Goal: Navigation & Orientation: Find specific page/section

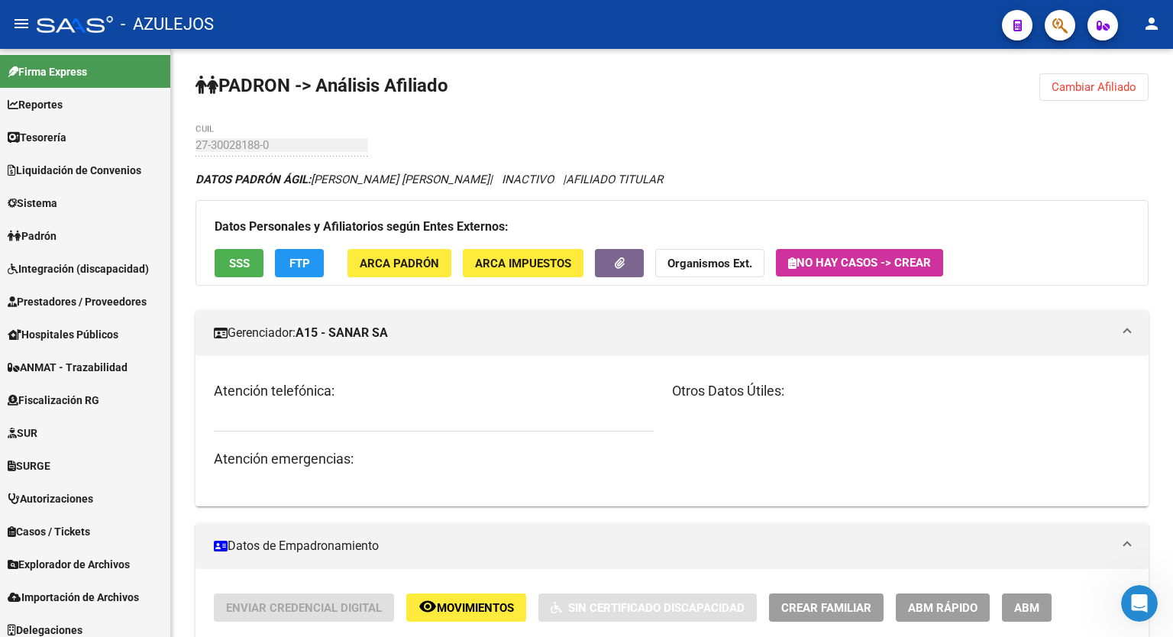
scroll to position [183, 0]
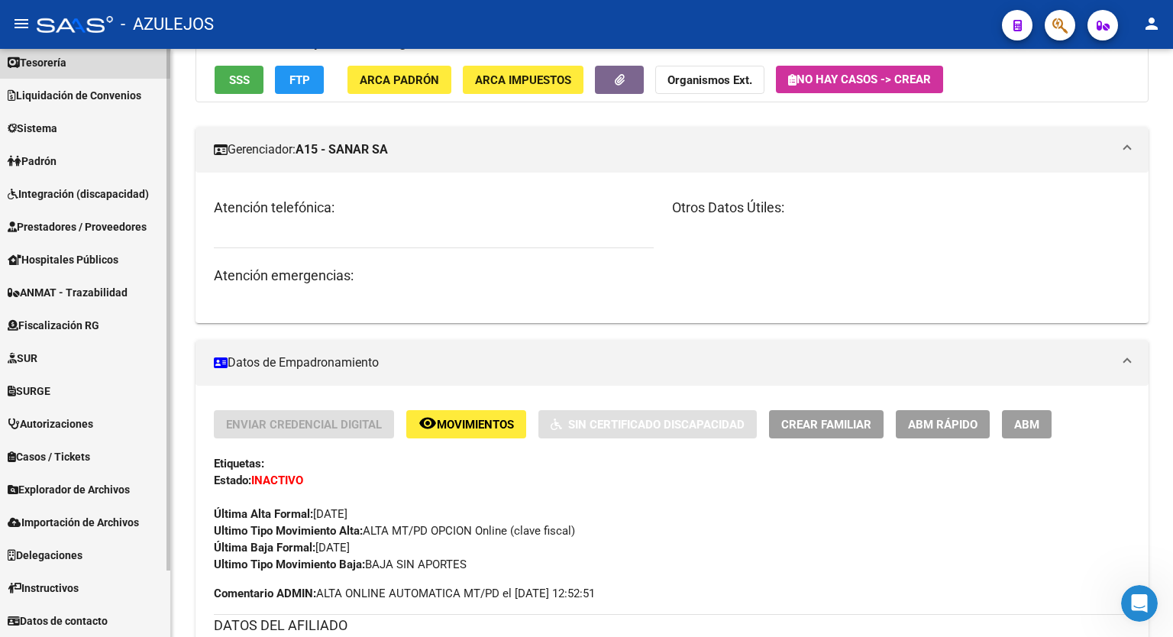
click at [61, 59] on span "Tesorería" at bounding box center [37, 62] width 59 height 17
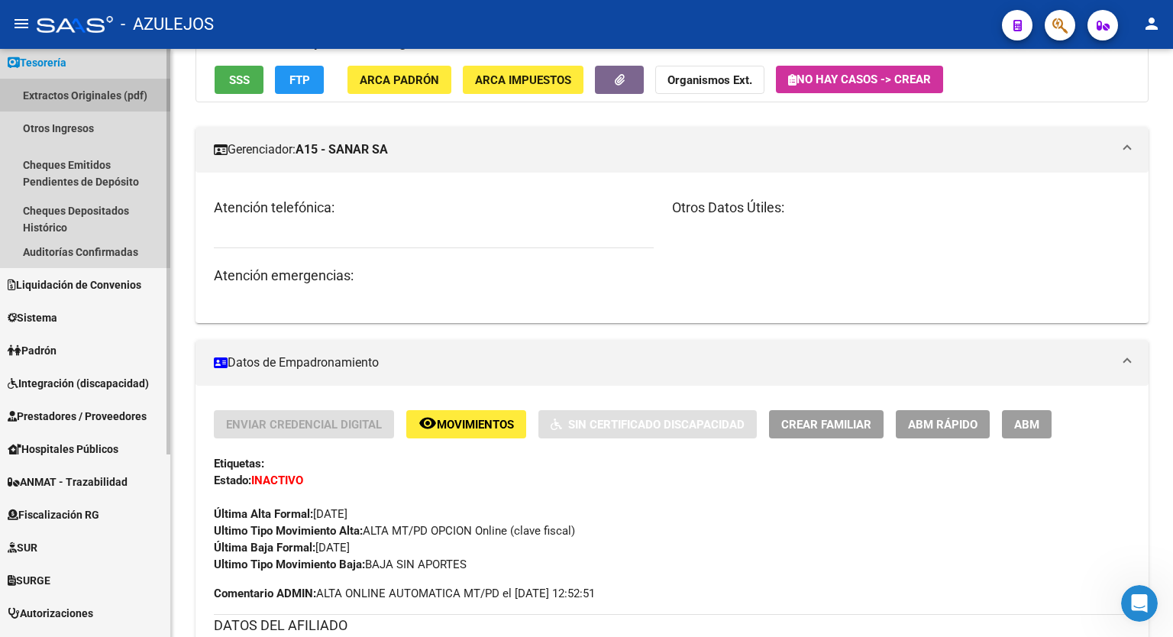
click at [104, 91] on link "Extractos Originales (pdf)" at bounding box center [85, 95] width 170 height 33
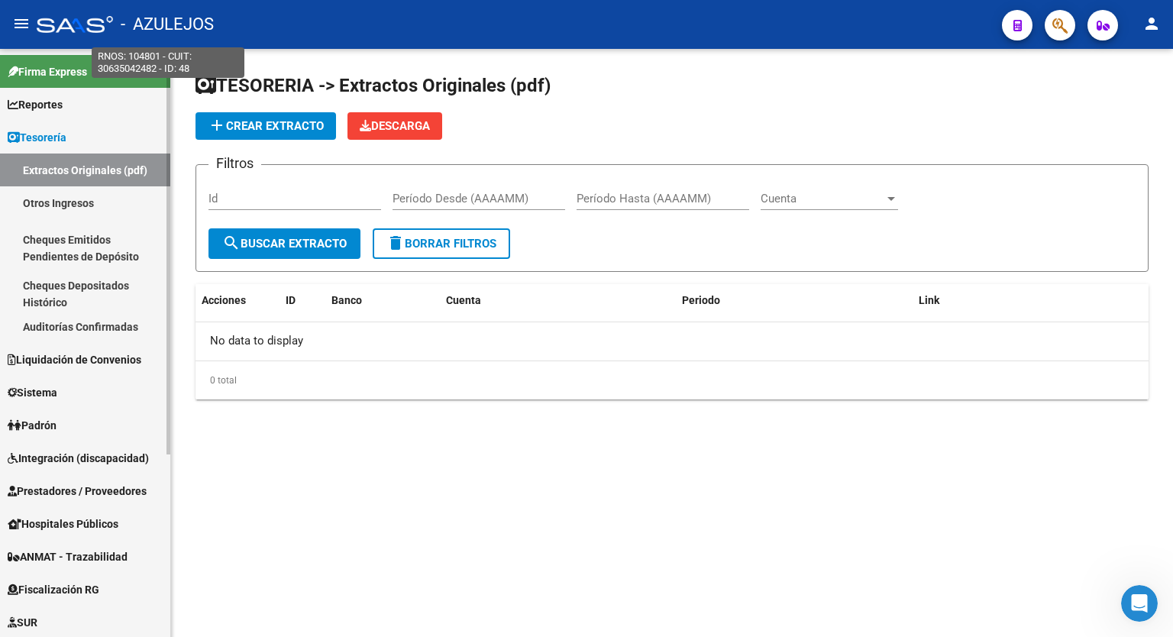
click at [162, 24] on div "menu - AZULEJOS person Firma Express Reportes Tablero de Control Ingresos Perci…" at bounding box center [586, 318] width 1173 height 637
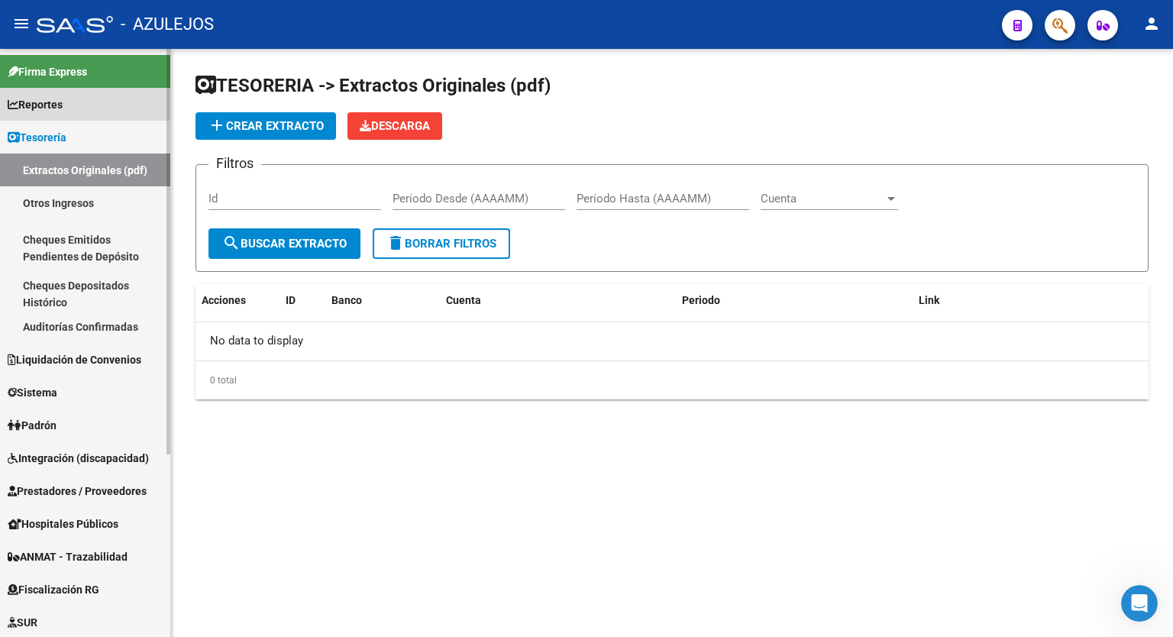
click at [49, 105] on span "Reportes" at bounding box center [35, 104] width 55 height 17
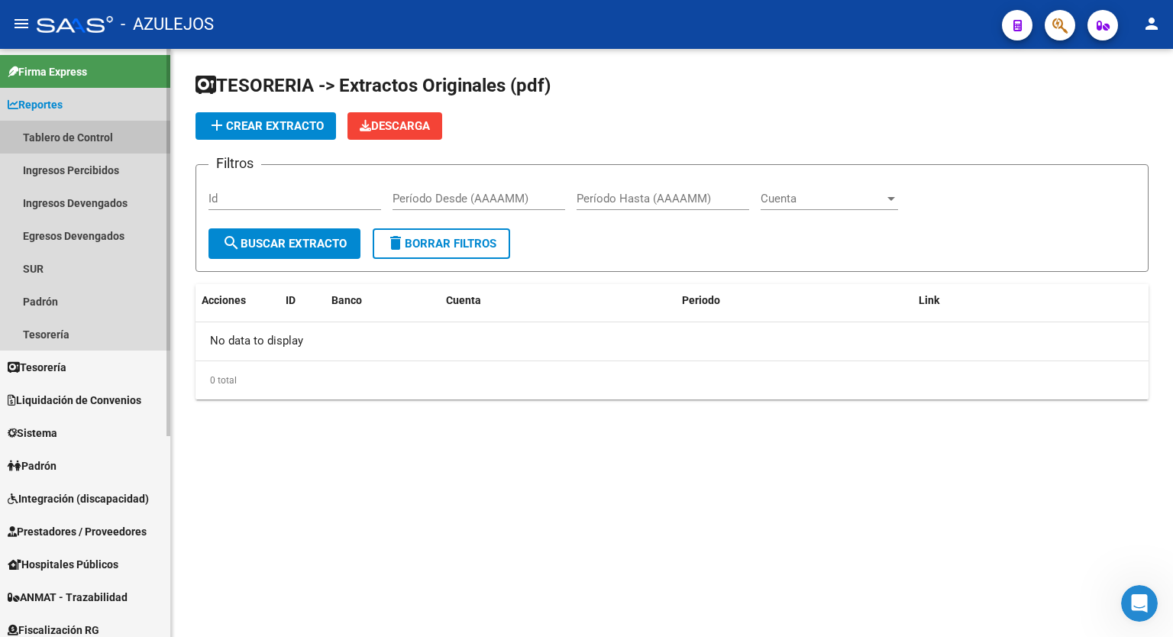
click at [80, 133] on link "Tablero de Control" at bounding box center [85, 137] width 170 height 33
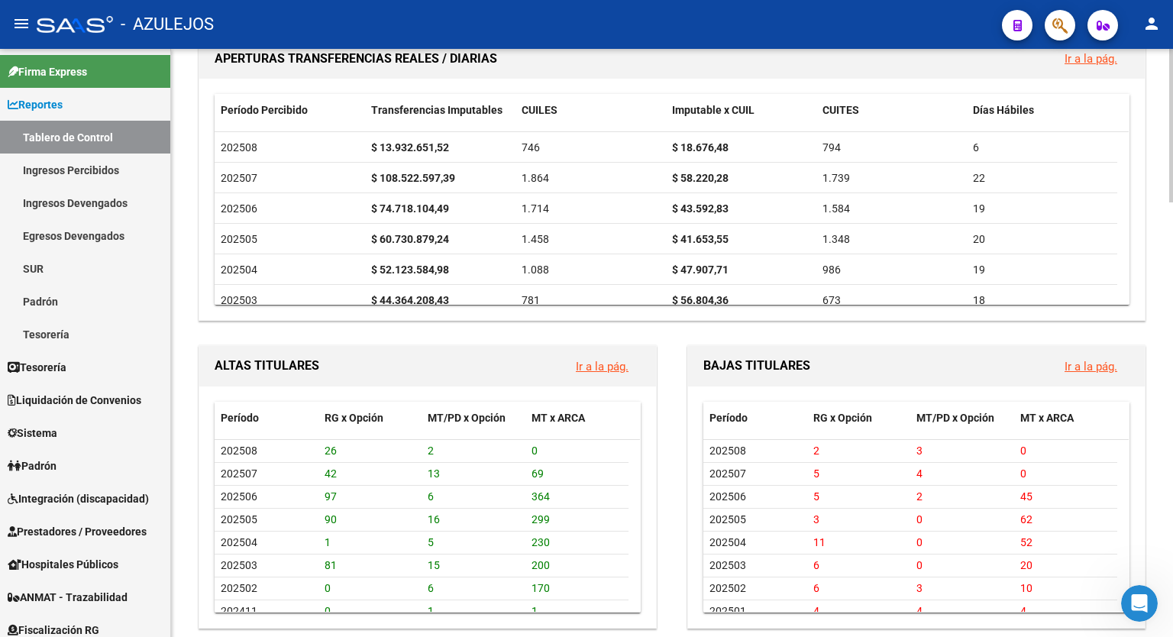
scroll to position [1320, 0]
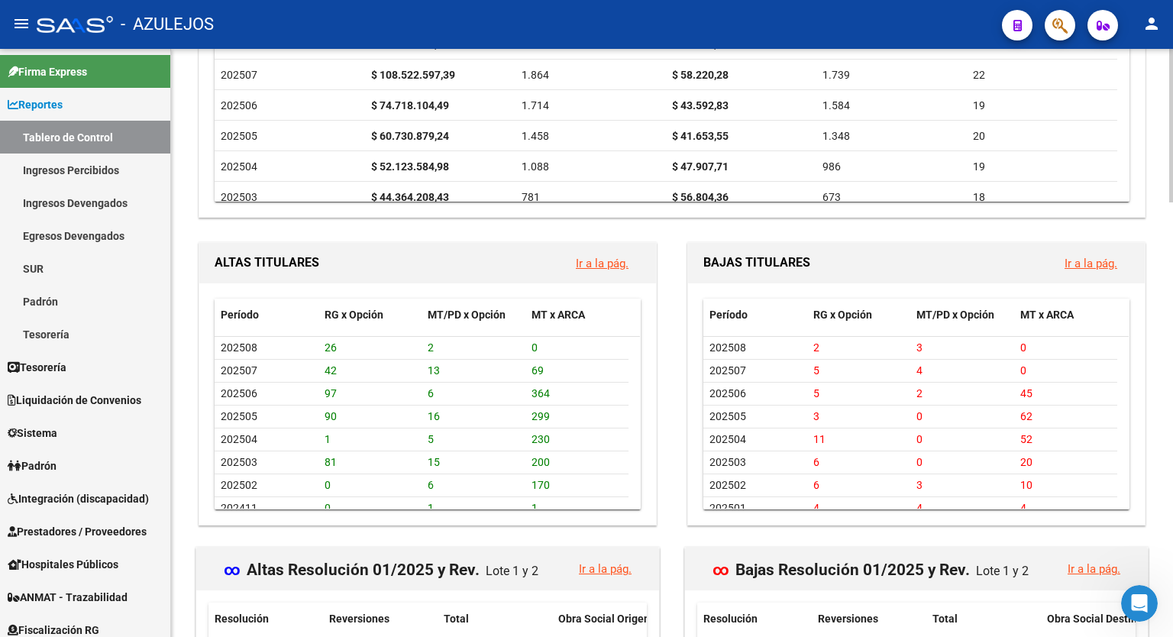
click at [1173, 521] on div at bounding box center [1171, 470] width 4 height 154
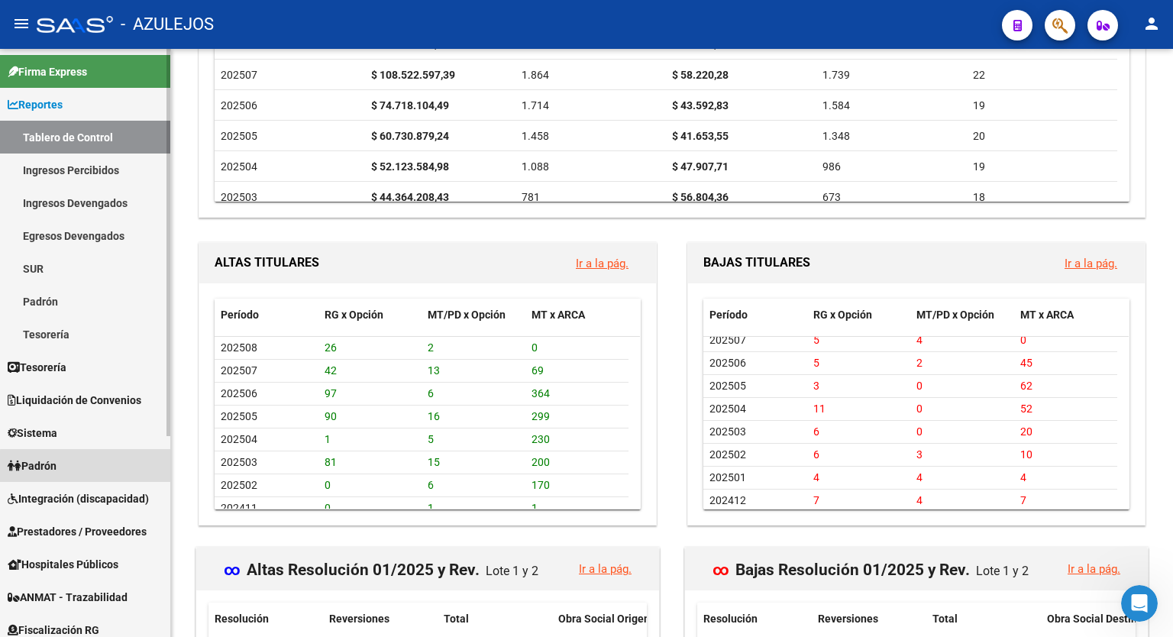
click at [99, 467] on link "Padrón" at bounding box center [85, 465] width 170 height 33
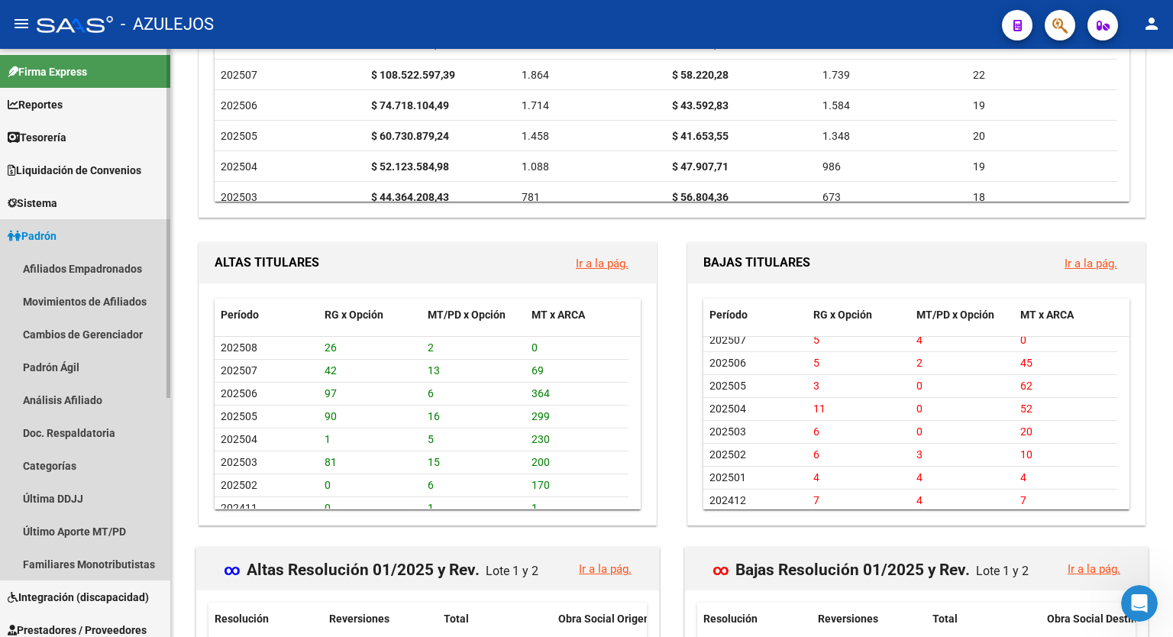
click at [79, 239] on link "Padrón" at bounding box center [85, 235] width 170 height 33
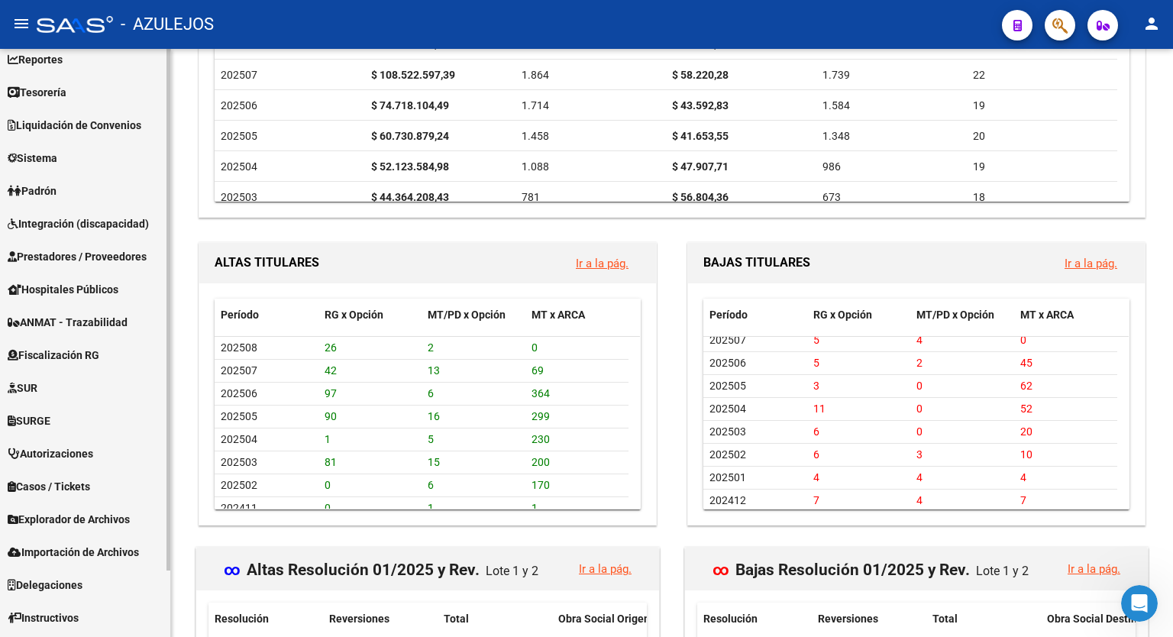
click at [163, 422] on div "Firma Express Reportes Tablero de Control Ingresos Percibidos Análisis de todos…" at bounding box center [87, 335] width 174 height 663
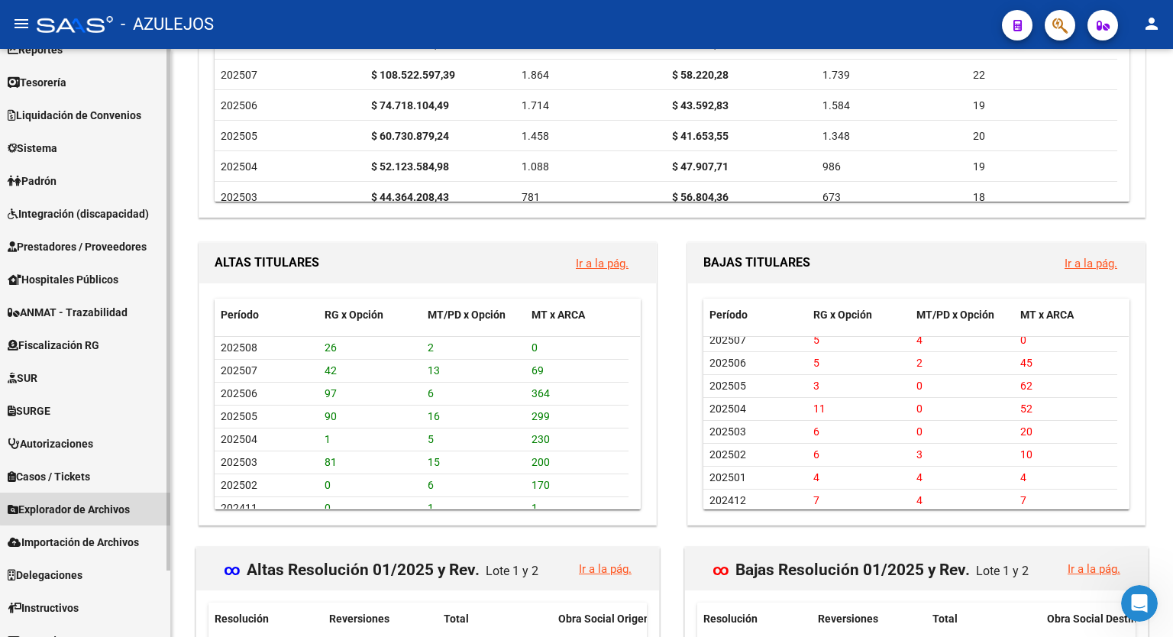
click at [101, 503] on span "Explorador de Archivos" at bounding box center [69, 509] width 122 height 17
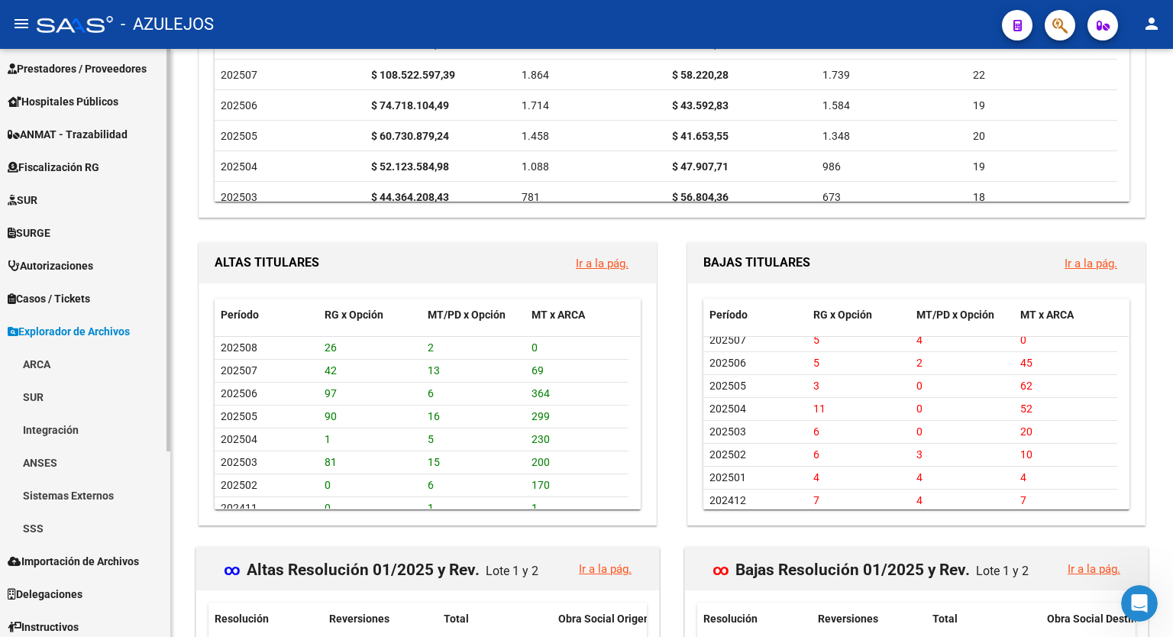
scroll to position [238, 0]
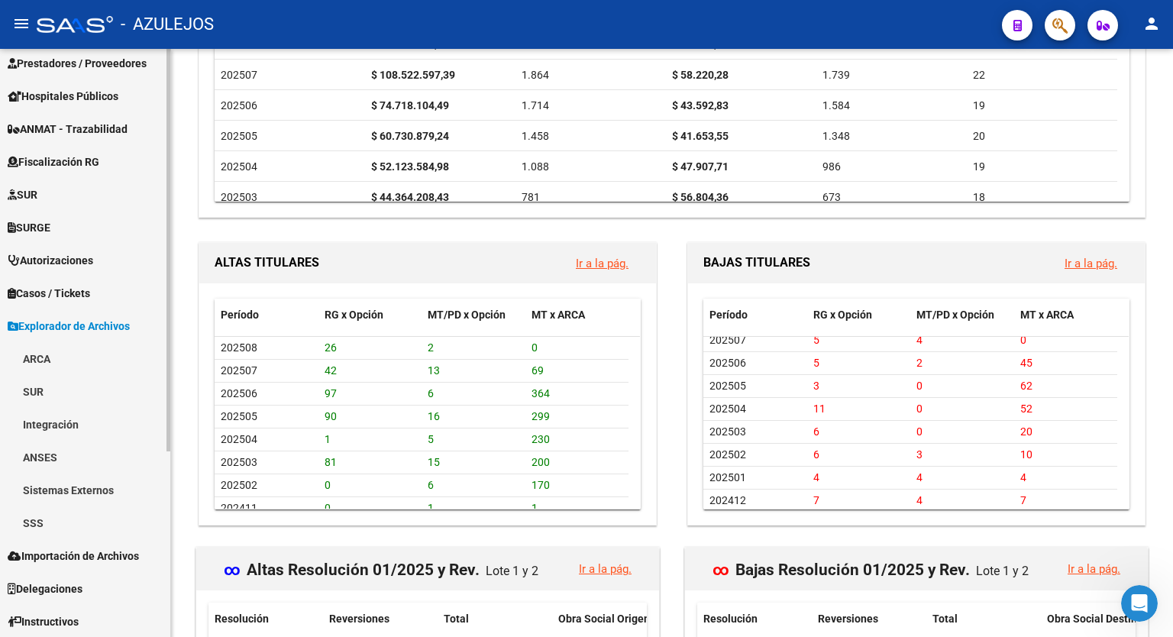
click at [186, 604] on mat-sidenav-container "Firma Express Reportes Tablero de Control Ingresos Percibidos Análisis de todos…" at bounding box center [586, 343] width 1173 height 588
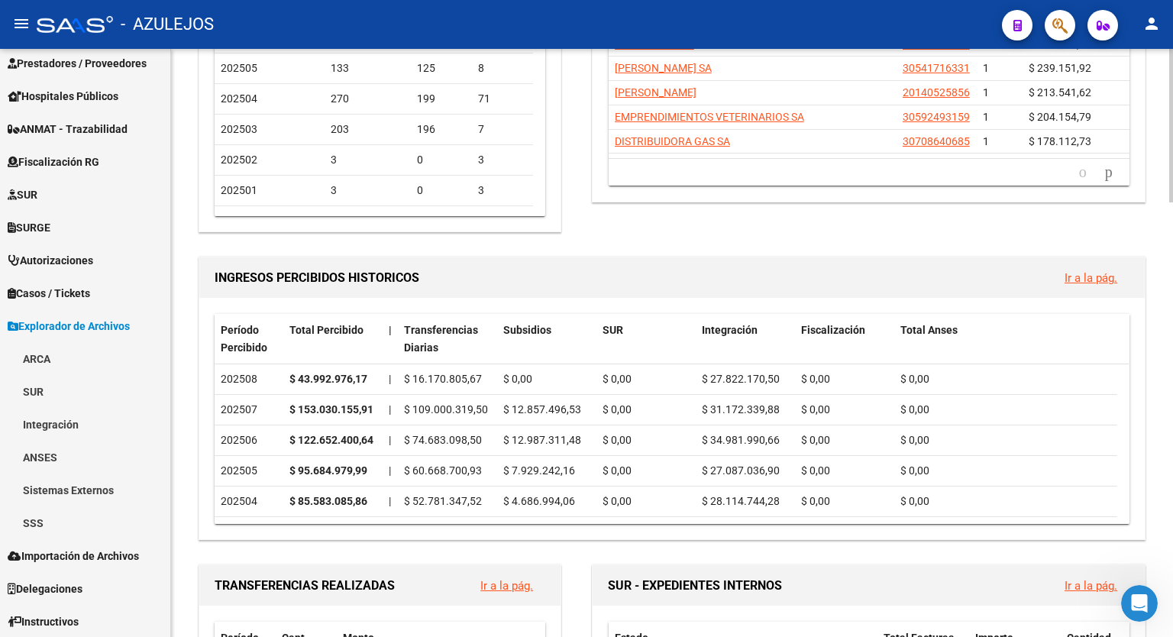
scroll to position [0, 0]
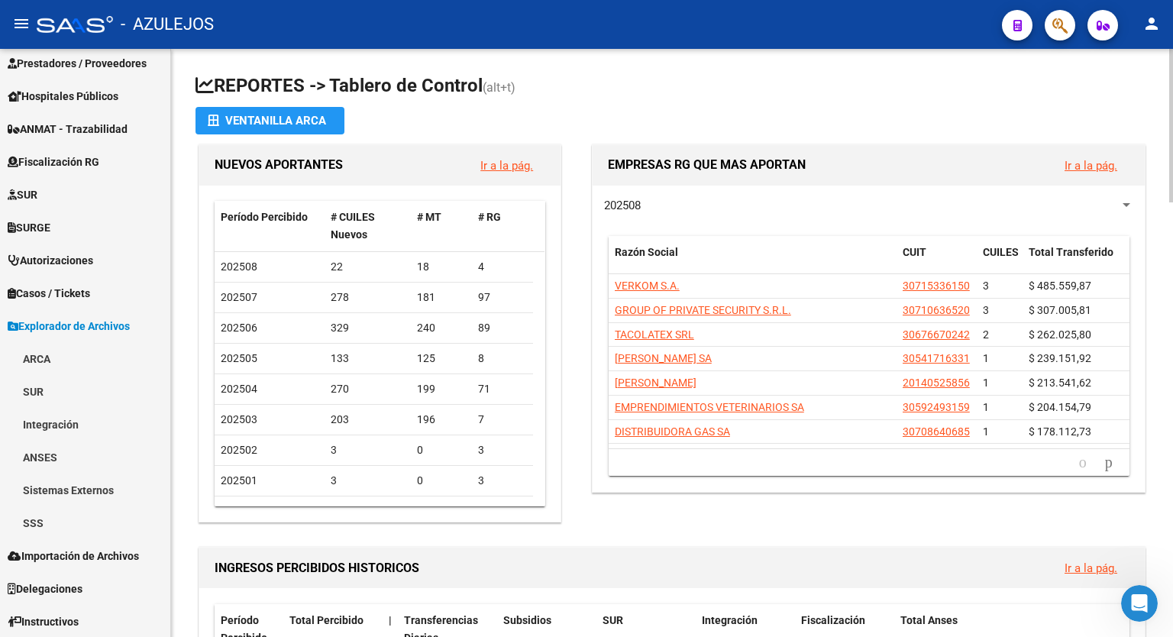
click at [1066, 34] on div "menu - AZULEJOS person Firma Express Reportes Tablero de Control Ingresos Perci…" at bounding box center [586, 318] width 1173 height 637
click at [768, 83] on h1 "REPORTES -> Tablero de Control (alt+t)" at bounding box center [672, 86] width 953 height 27
click at [726, 87] on h1 "REPORTES -> Tablero de Control (alt+t)" at bounding box center [672, 86] width 953 height 27
click at [679, 73] on h1 "REPORTES -> Tablero de Control (alt+t)" at bounding box center [672, 86] width 953 height 27
click at [1172, 43] on div "menu - AZULEJOS person Firma Express Reportes Tablero de Control Ingresos Perci…" at bounding box center [586, 318] width 1173 height 637
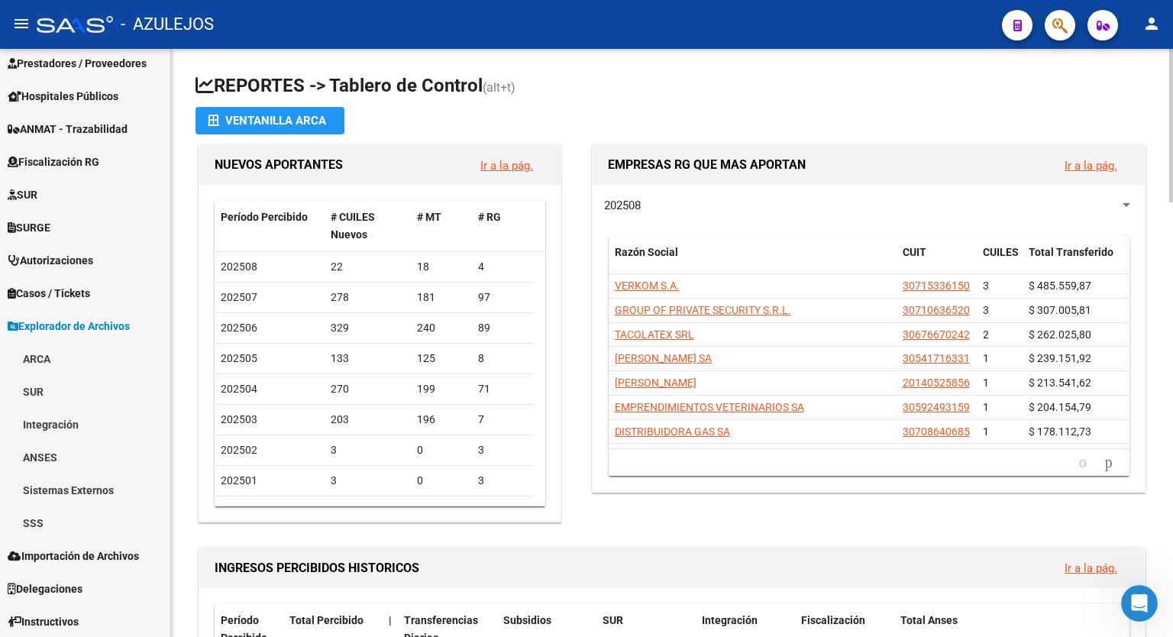
click at [702, 78] on h1 "REPORTES -> Tablero de Control (alt+t)" at bounding box center [672, 86] width 953 height 27
